Goal: Complete application form

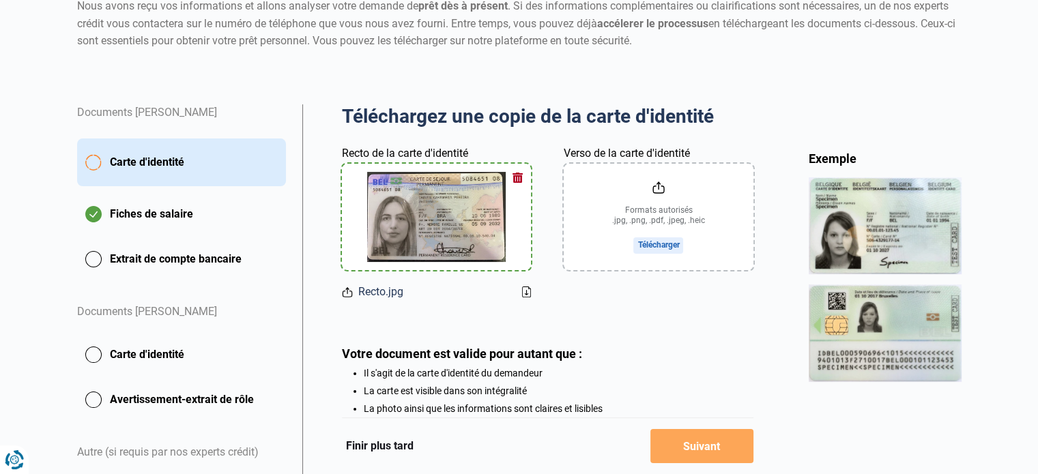
scroll to position [136, 0]
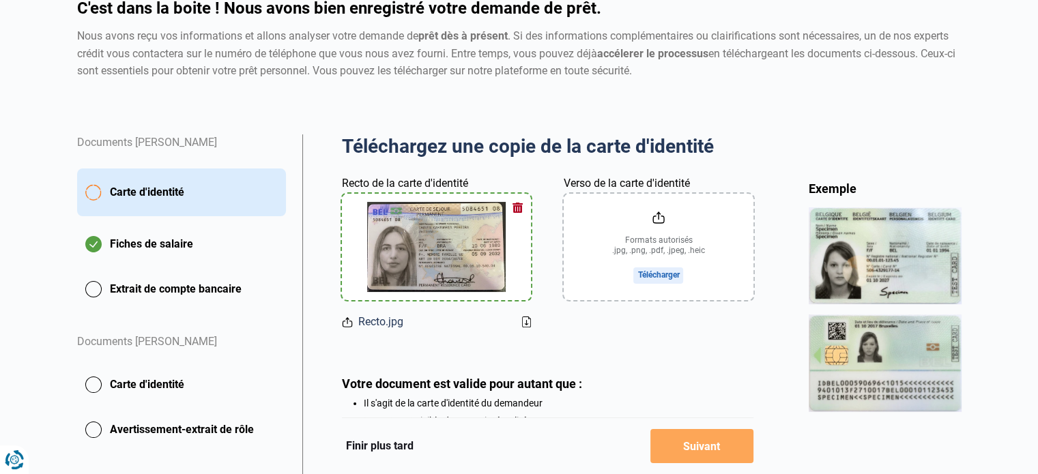
click at [652, 244] on input "Verso de la carte d'identité" at bounding box center [657, 247] width 189 height 106
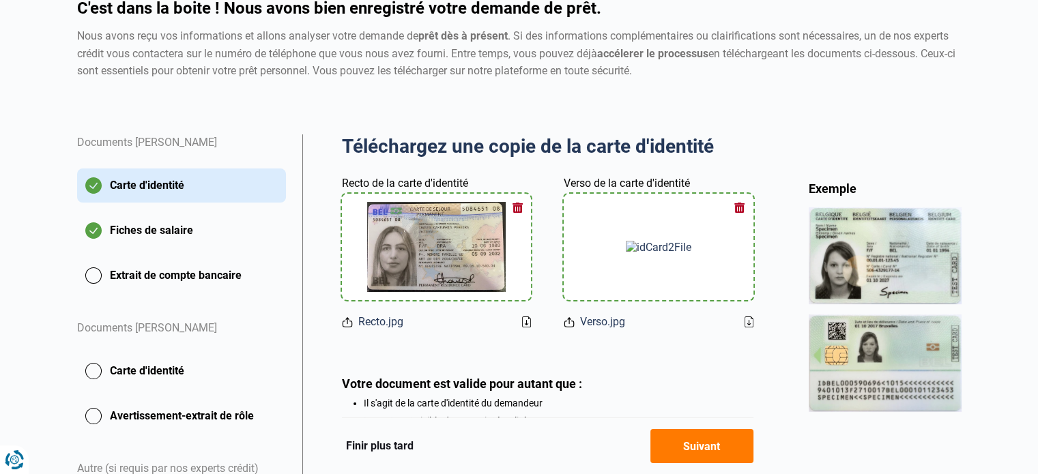
click at [207, 293] on button "Extrait de compte bancaire" at bounding box center [181, 276] width 209 height 34
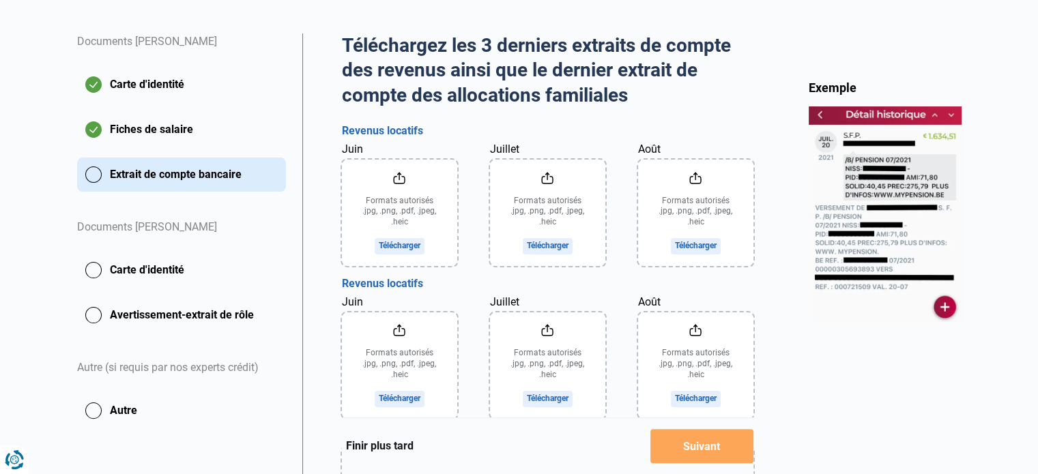
scroll to position [258, 0]
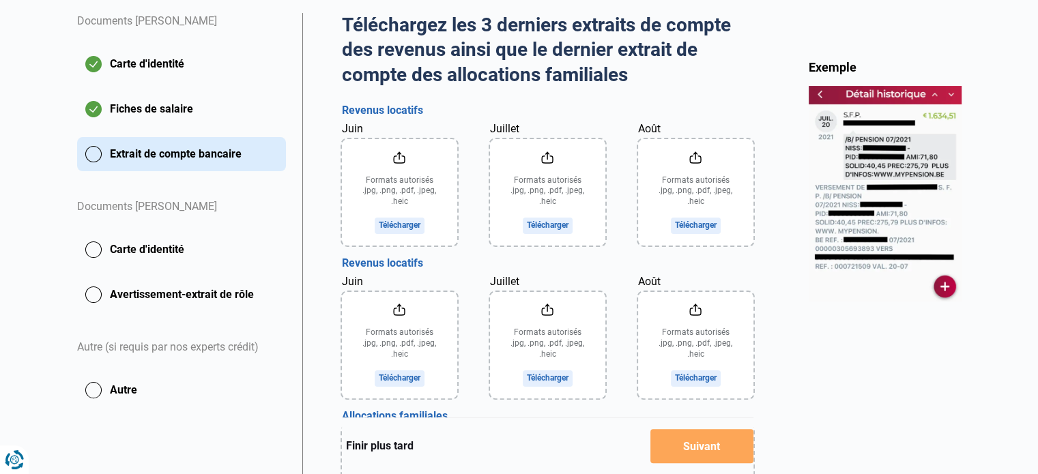
click at [402, 224] on input "Juin" at bounding box center [399, 192] width 115 height 106
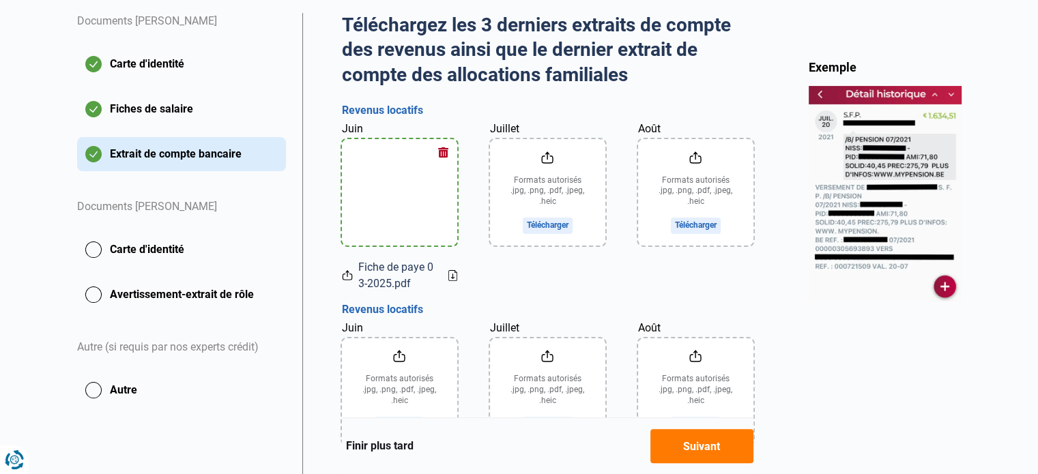
click at [541, 207] on input "Juillet" at bounding box center [547, 192] width 115 height 106
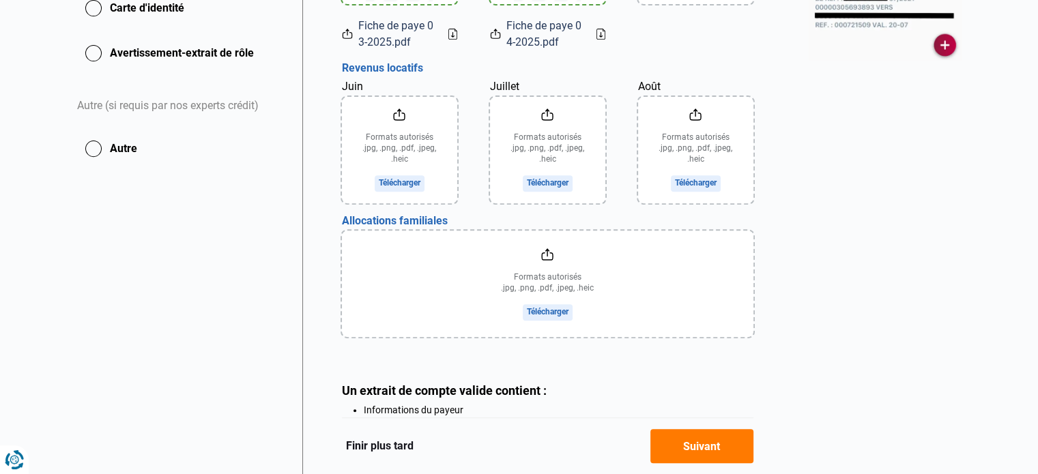
scroll to position [531, 0]
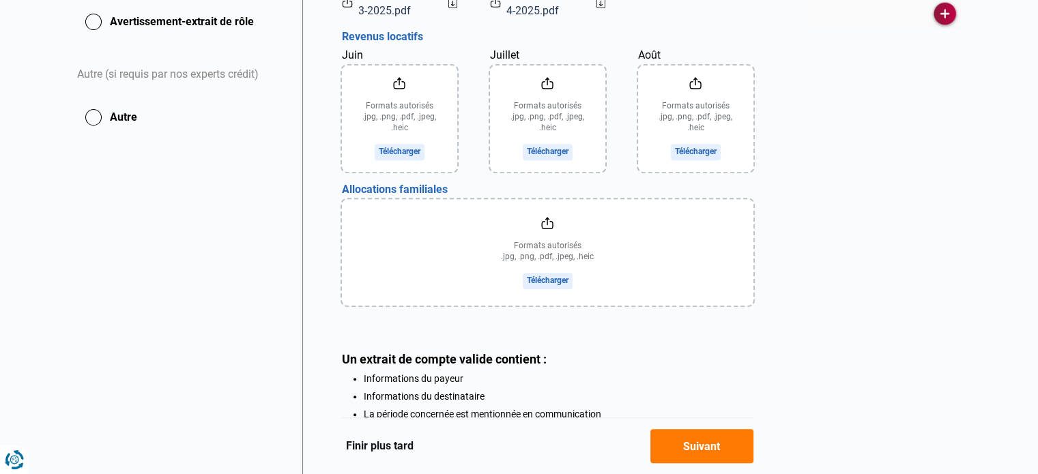
click at [539, 276] on input "file" at bounding box center [547, 252] width 411 height 106
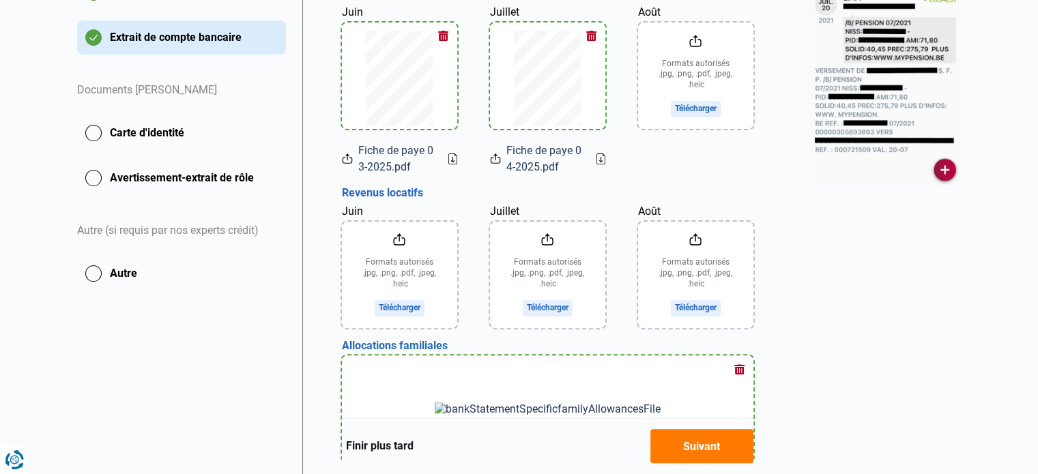
scroll to position [334, 0]
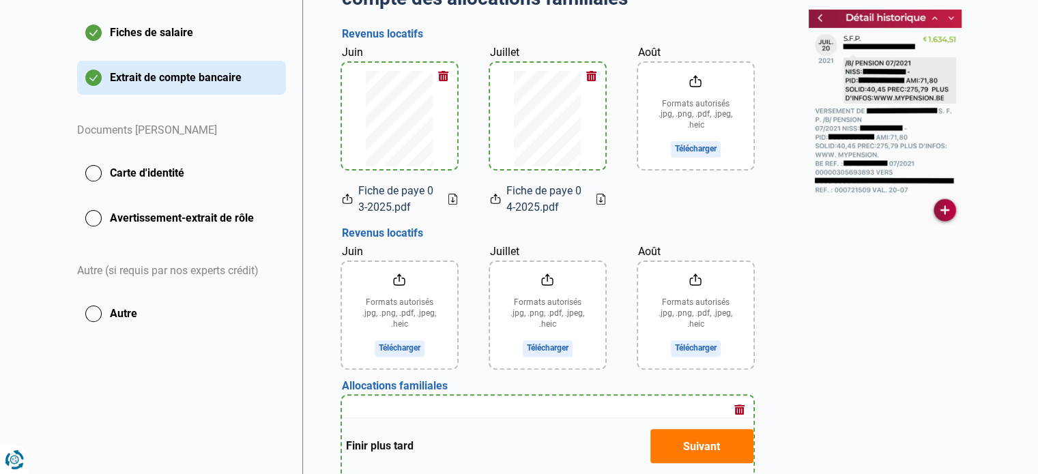
click at [709, 445] on button "Suivant" at bounding box center [701, 446] width 103 height 34
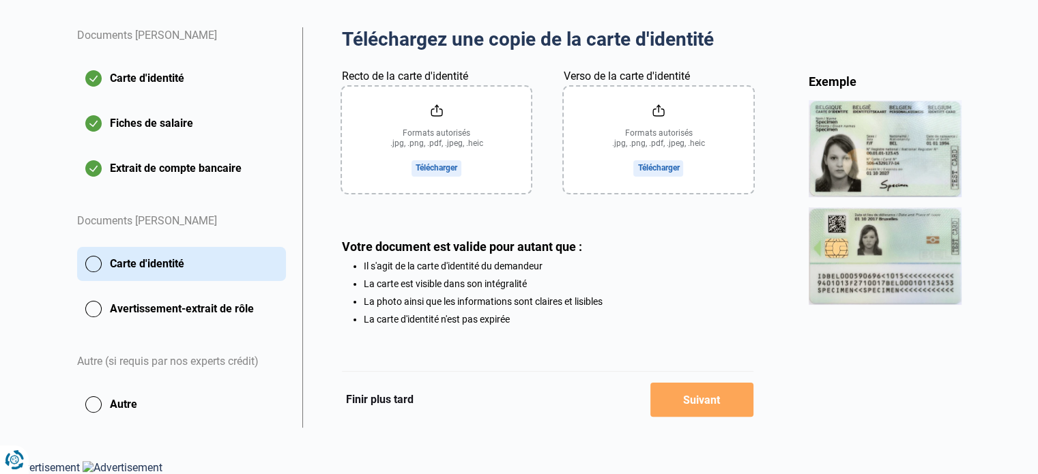
scroll to position [201, 0]
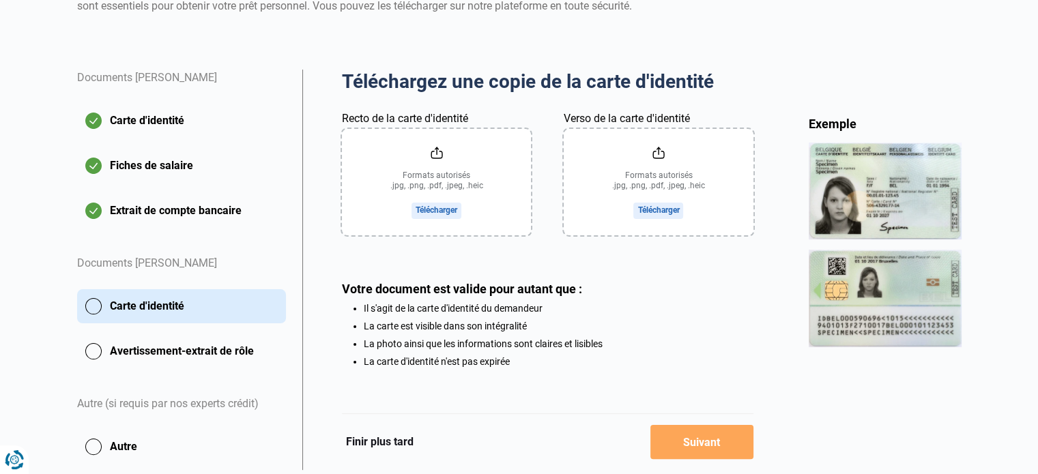
click at [447, 193] on input "Recto de la carte d'identité" at bounding box center [436, 182] width 189 height 106
click at [658, 182] on input "Verso de la carte d'identité" at bounding box center [657, 182] width 189 height 106
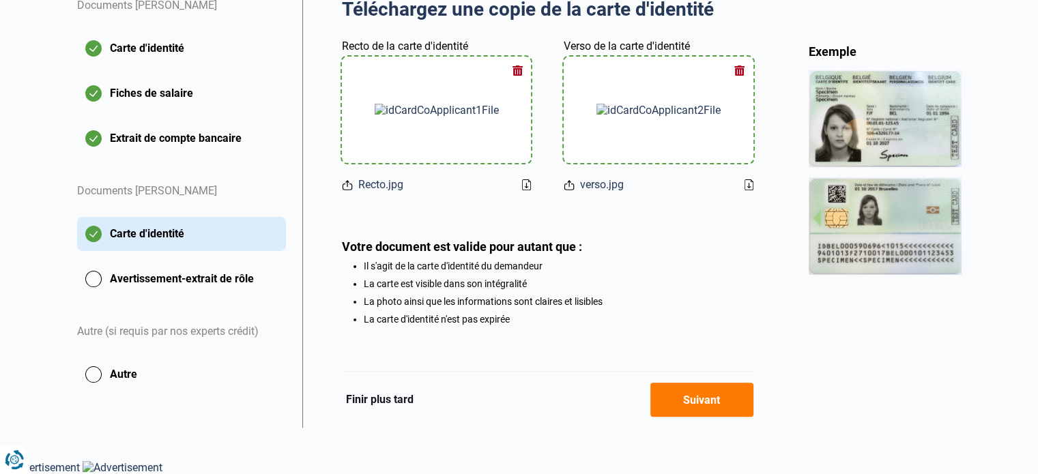
scroll to position [276, 0]
click at [702, 415] on button "Suivant" at bounding box center [701, 400] width 103 height 34
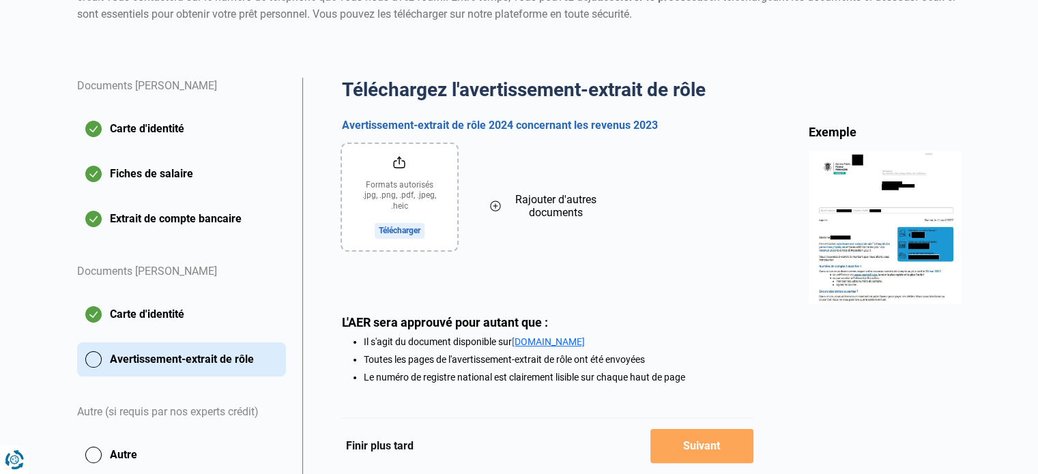
scroll to position [205, 0]
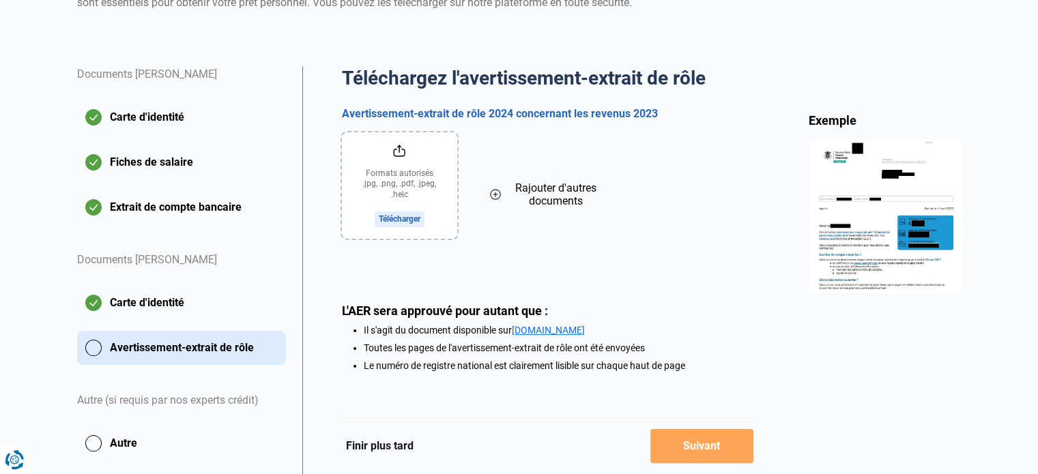
click at [407, 187] on input "file" at bounding box center [399, 185] width 115 height 106
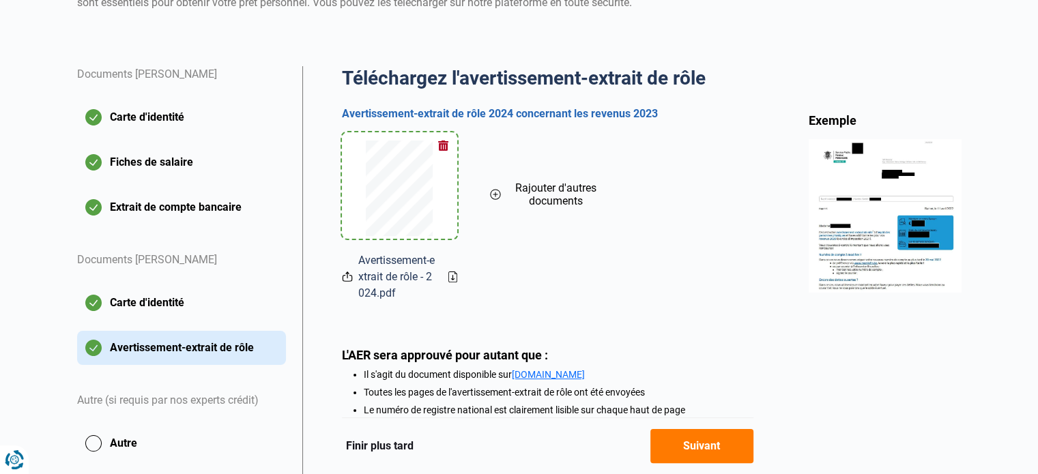
scroll to position [297, 0]
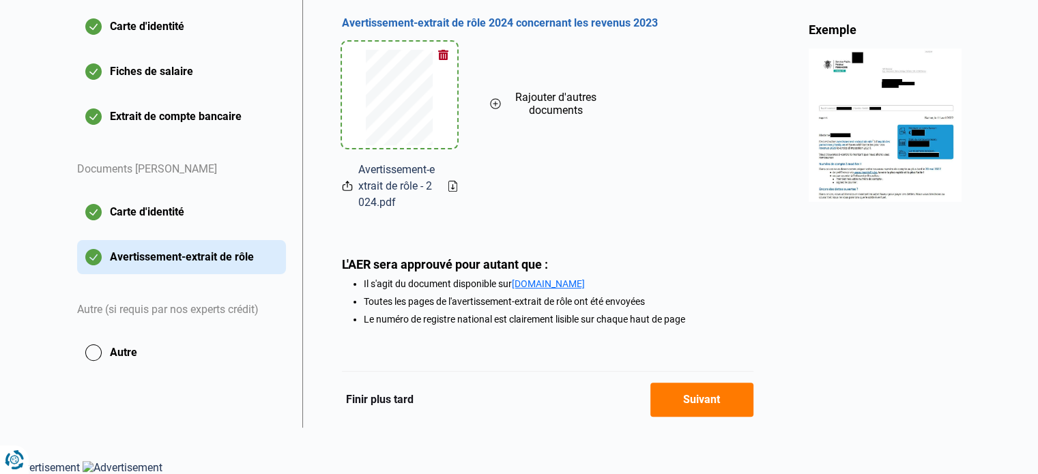
click at [685, 403] on button "Suivant" at bounding box center [701, 400] width 103 height 34
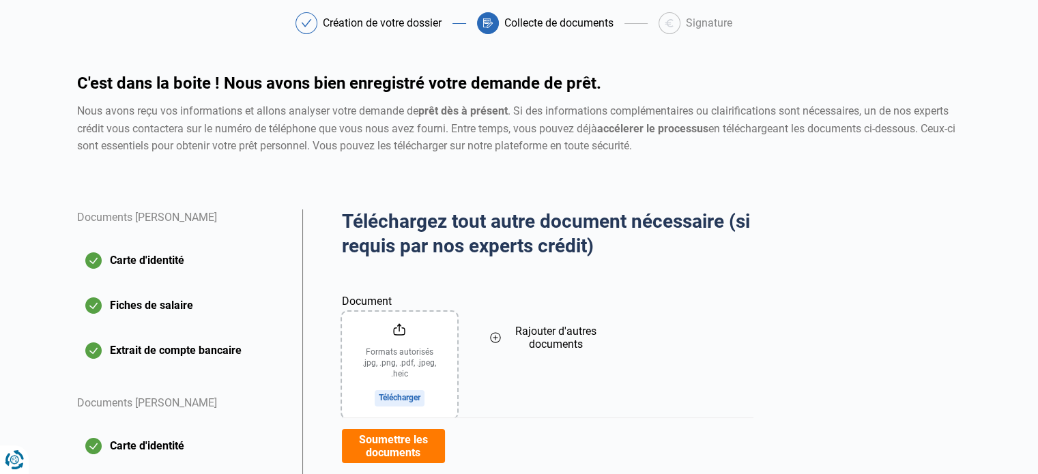
scroll to position [136, 0]
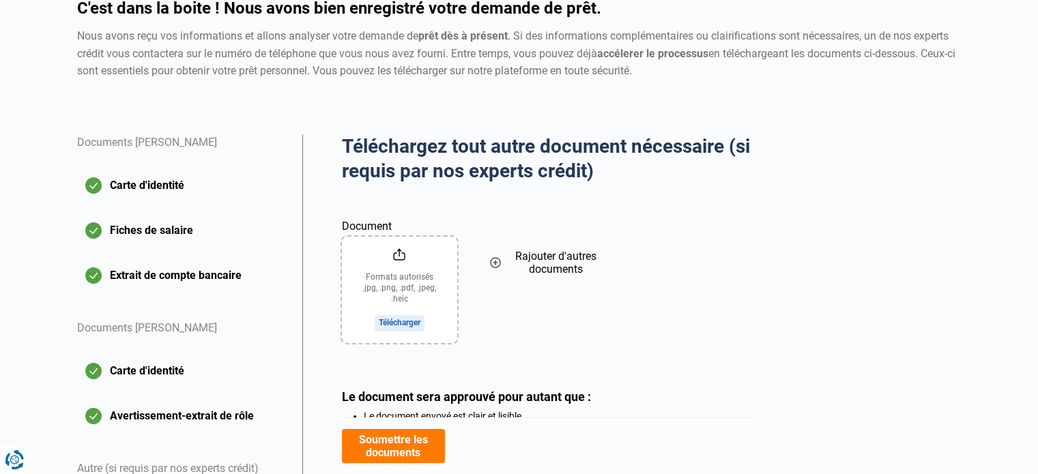
click at [426, 286] on input "Document" at bounding box center [399, 290] width 115 height 106
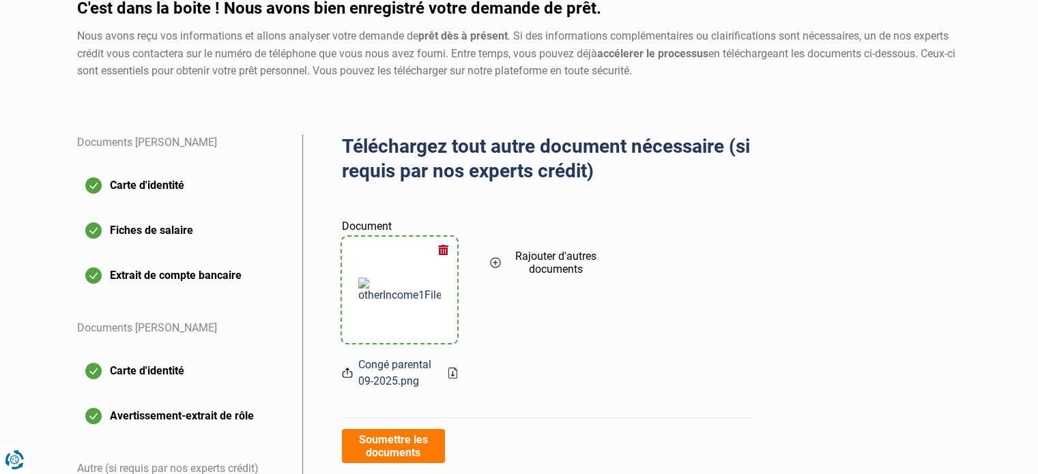
click at [496, 264] on icon at bounding box center [495, 262] width 11 height 15
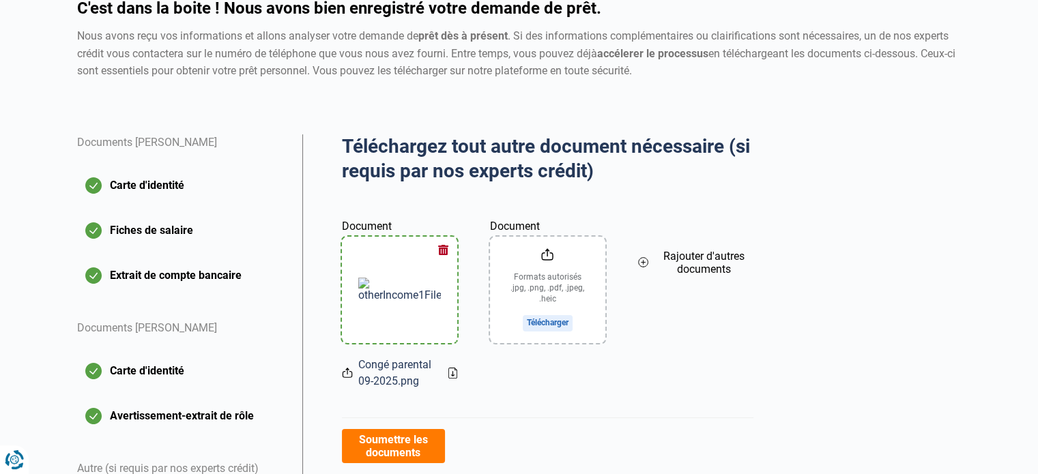
click at [546, 284] on input "Document" at bounding box center [547, 290] width 115 height 106
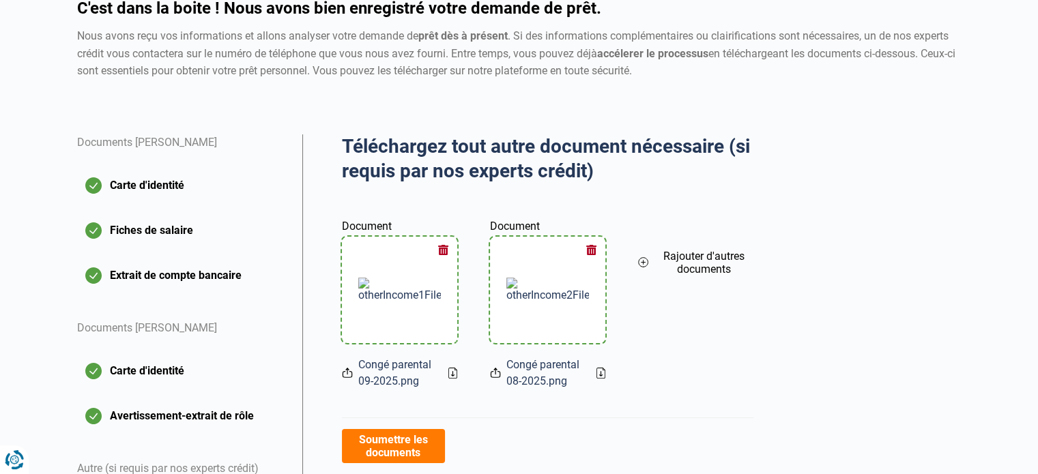
click at [643, 266] on icon at bounding box center [643, 262] width 11 height 15
click at [709, 327] on input "Document" at bounding box center [695, 290] width 115 height 106
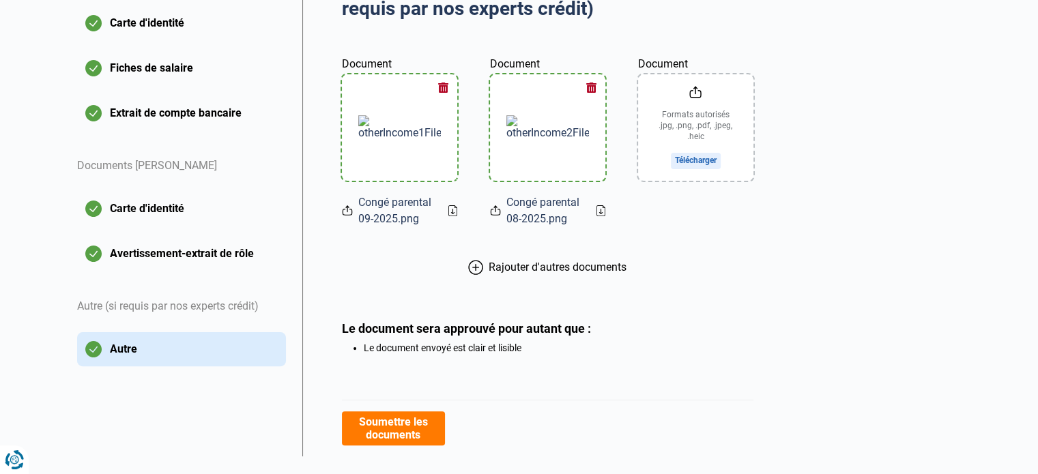
scroll to position [327, 0]
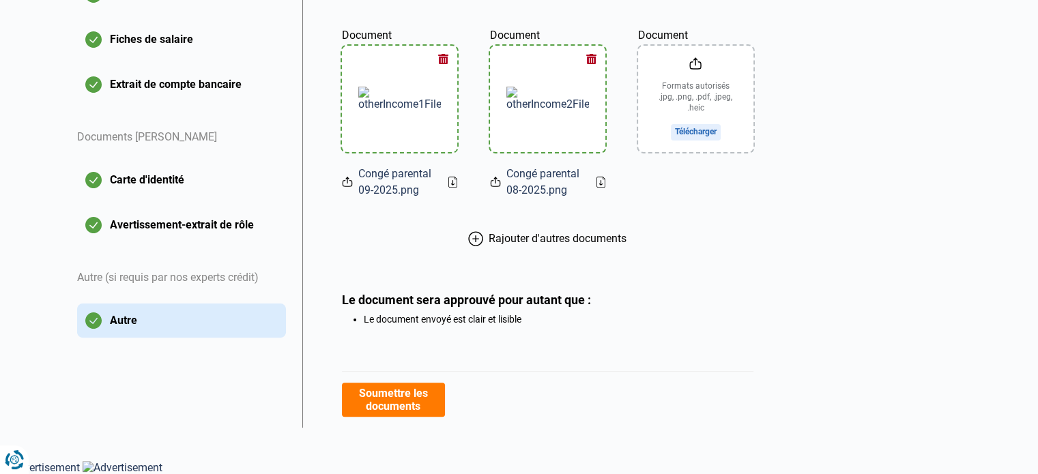
click at [478, 234] on icon at bounding box center [475, 238] width 15 height 15
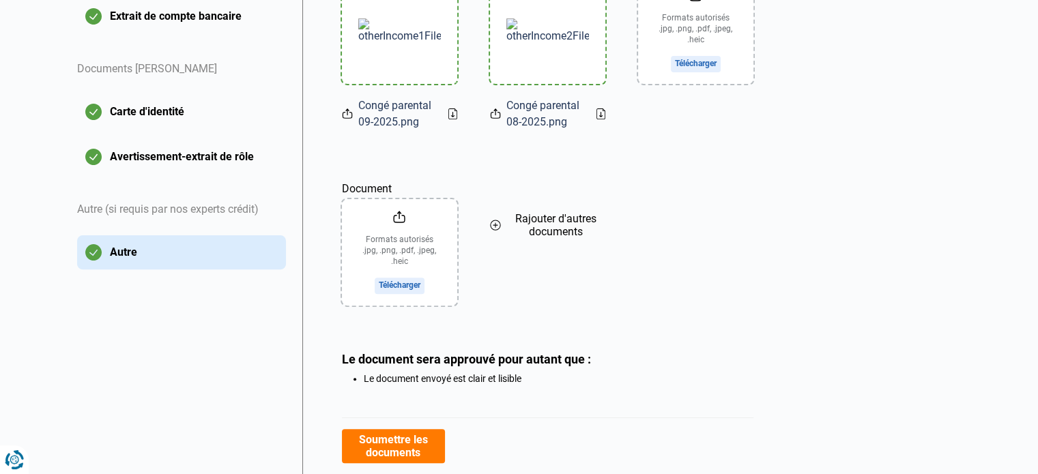
scroll to position [455, 0]
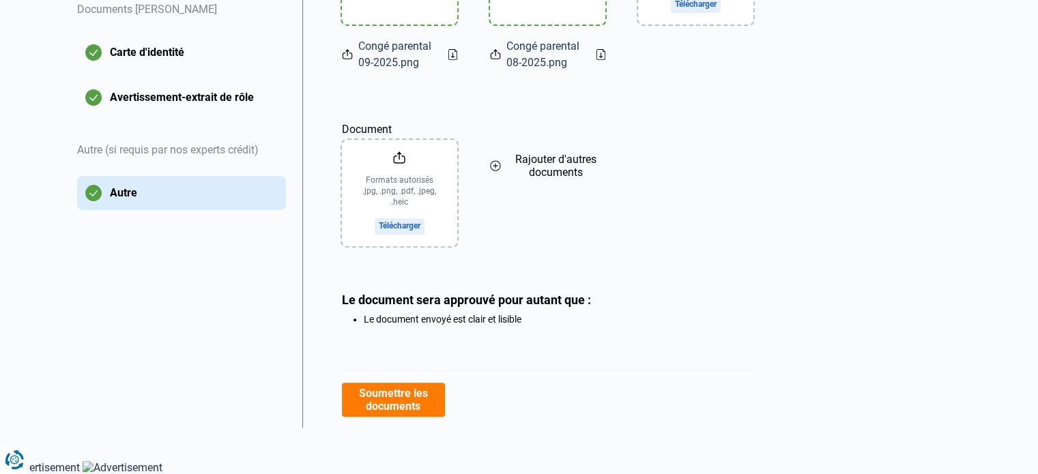
click at [415, 411] on button "Soumettre les documents" at bounding box center [393, 400] width 103 height 34
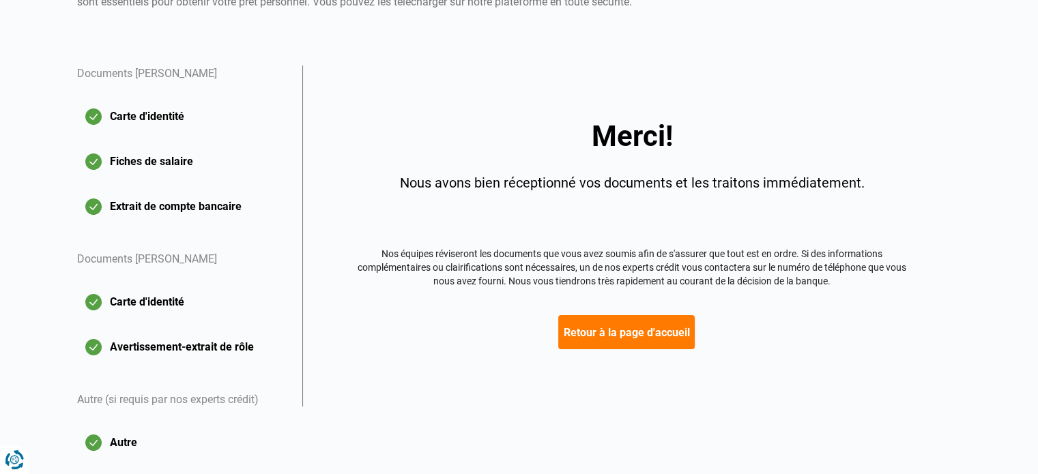
scroll to position [269, 0]
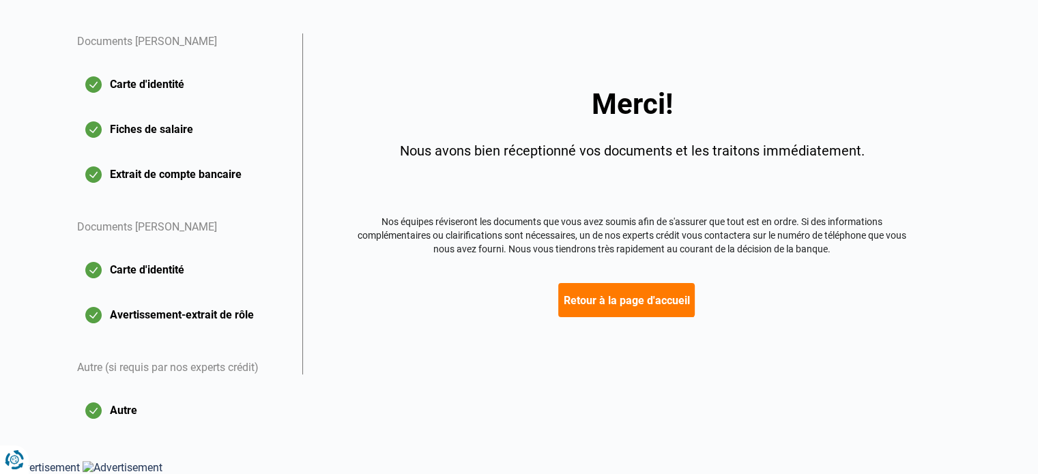
click at [596, 283] on button "Retour à la page d'accueil" at bounding box center [626, 300] width 136 height 34
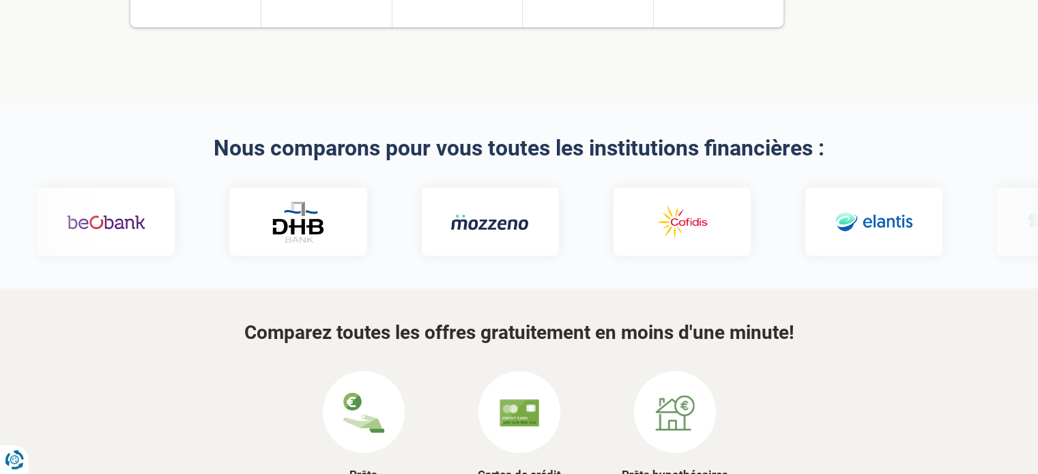
scroll to position [341, 0]
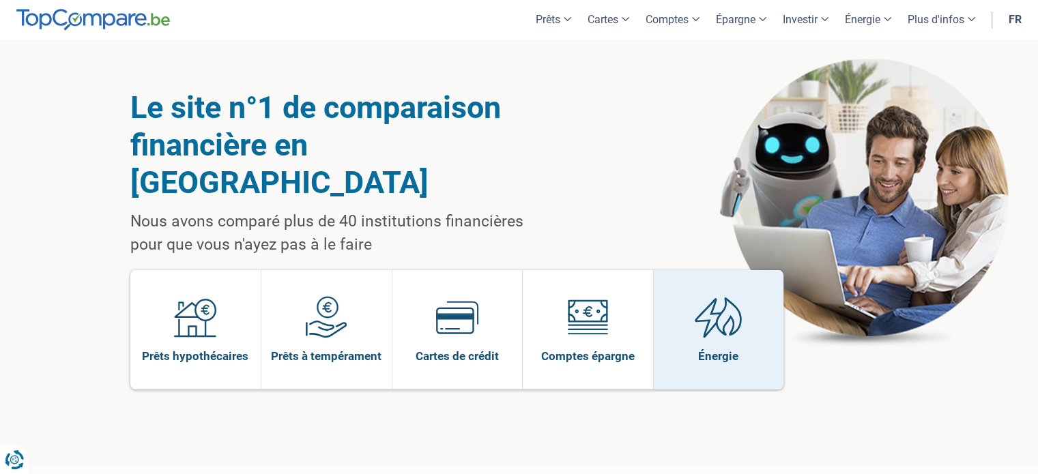
scroll to position [0, 0]
